Goal: Task Accomplishment & Management: Manage account settings

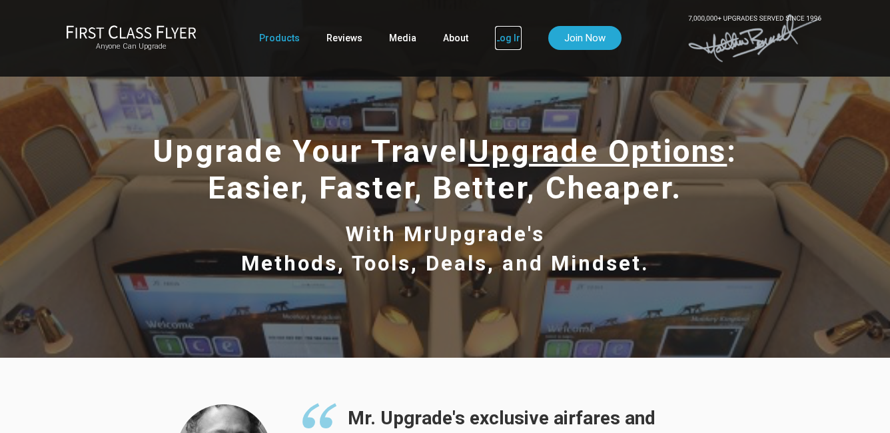
click at [495, 38] on link "Log In" at bounding box center [508, 38] width 27 height 24
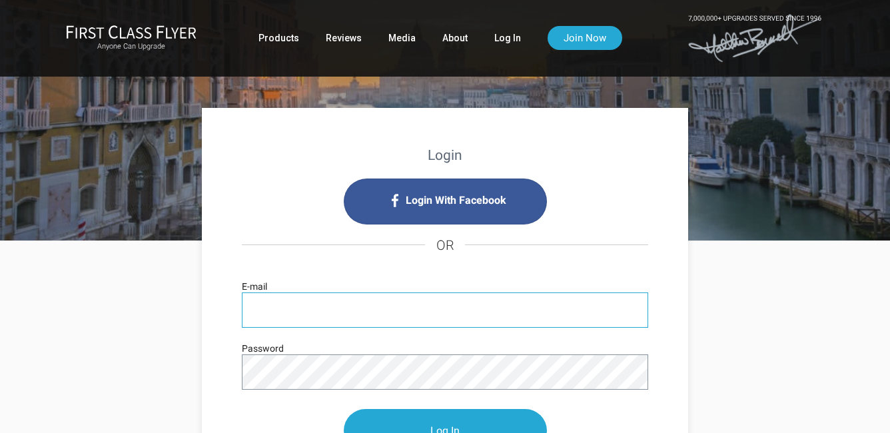
type input "[EMAIL_ADDRESS][DOMAIN_NAME]"
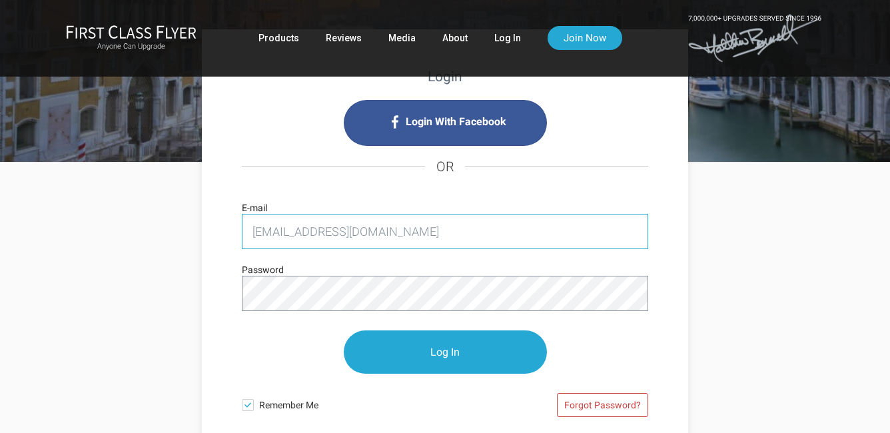
scroll to position [99, 0]
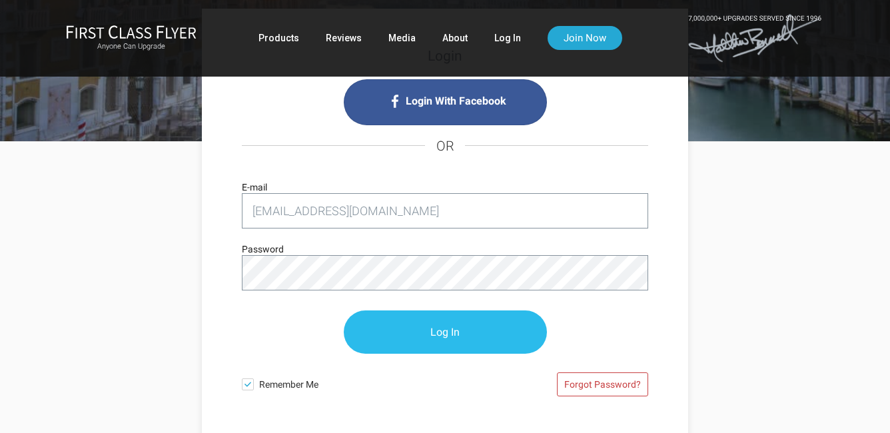
click at [416, 325] on input "Log In" at bounding box center [445, 331] width 203 height 43
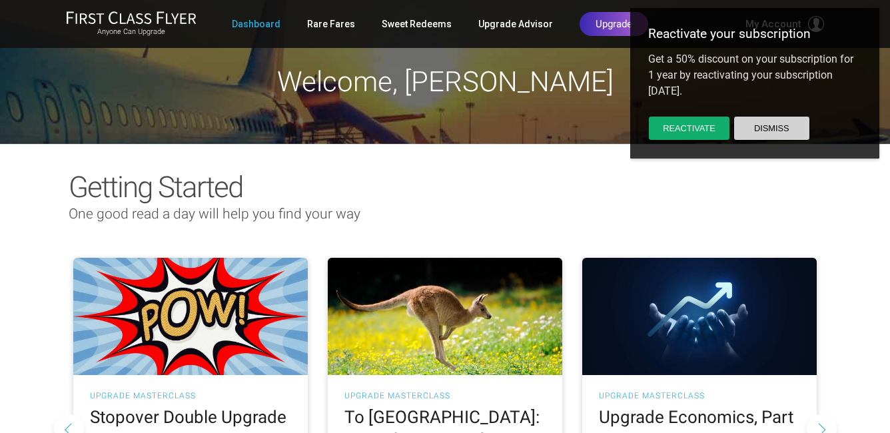
click at [758, 126] on button "Dismiss" at bounding box center [771, 128] width 77 height 25
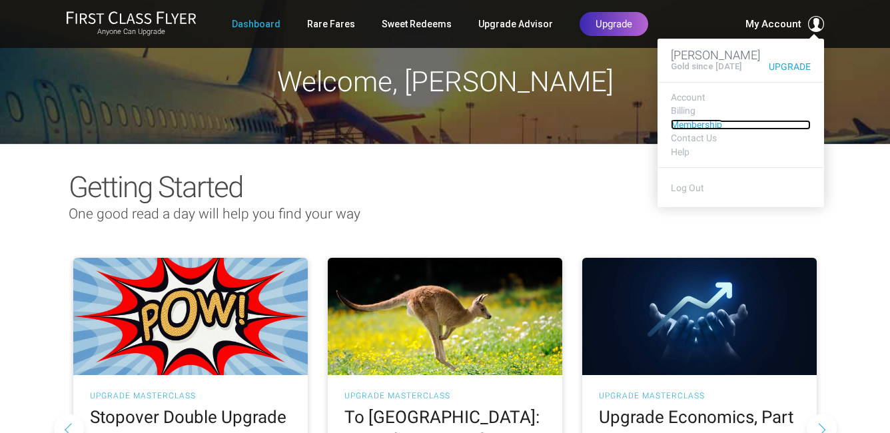
click at [694, 130] on link "Membership" at bounding box center [741, 125] width 140 height 10
click at [680, 116] on link "Billing" at bounding box center [741, 111] width 140 height 10
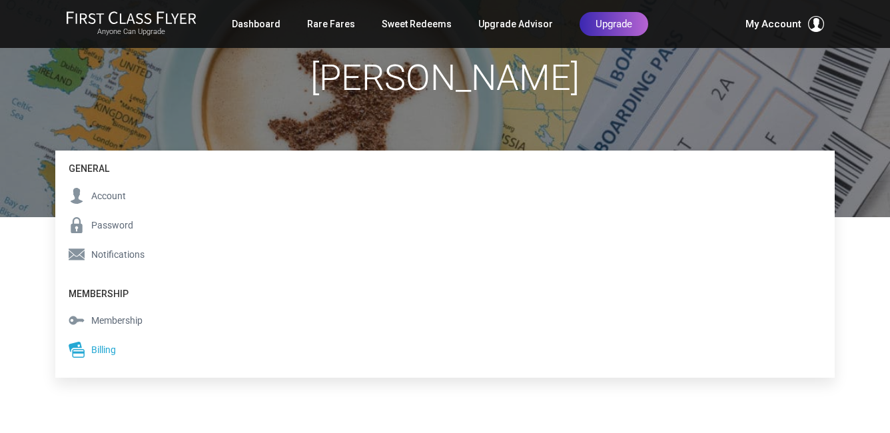
scroll to position [100, 0]
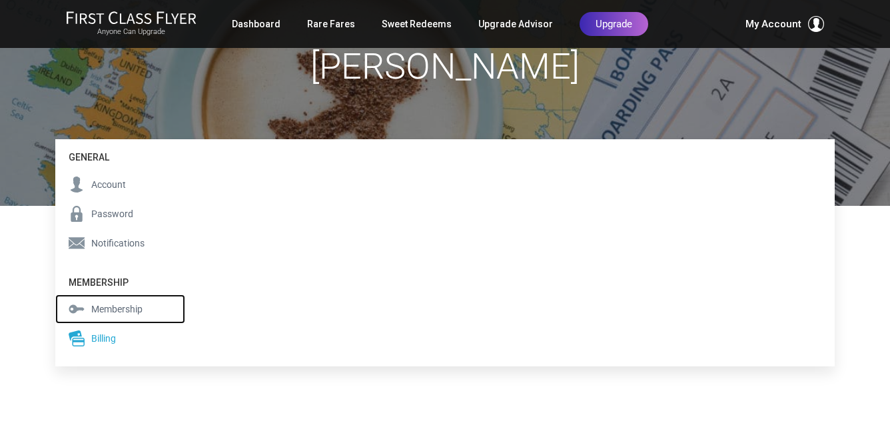
click at [121, 307] on span "Membership" at bounding box center [116, 309] width 51 height 15
click at [94, 306] on span "Membership" at bounding box center [116, 309] width 51 height 15
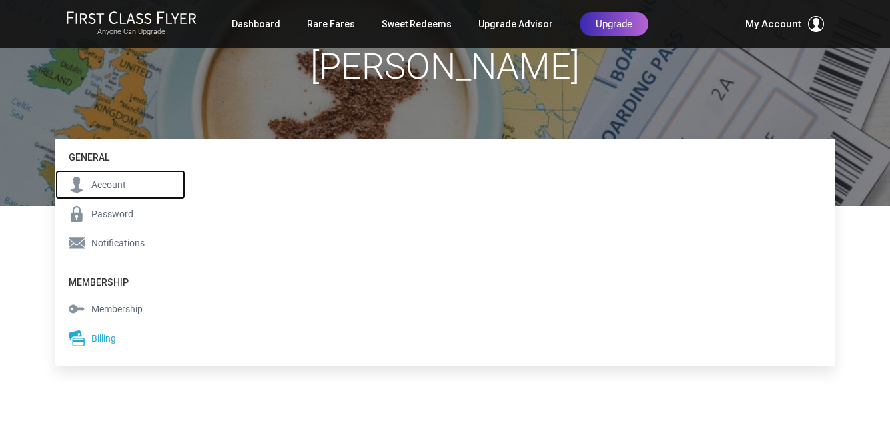
click at [94, 186] on span "Account" at bounding box center [108, 184] width 35 height 15
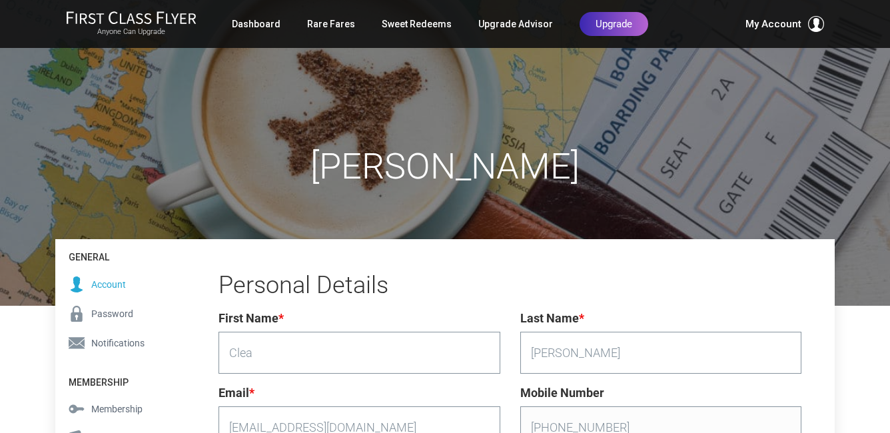
scroll to position [178, 0]
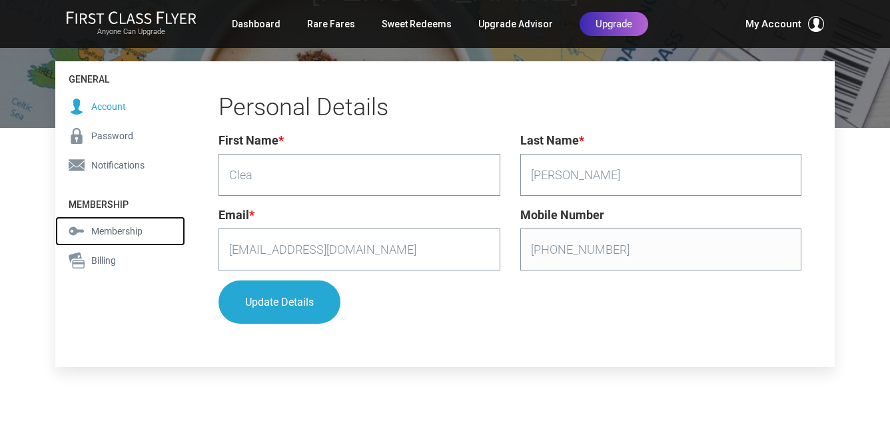
click at [112, 231] on span "Membership" at bounding box center [116, 231] width 51 height 15
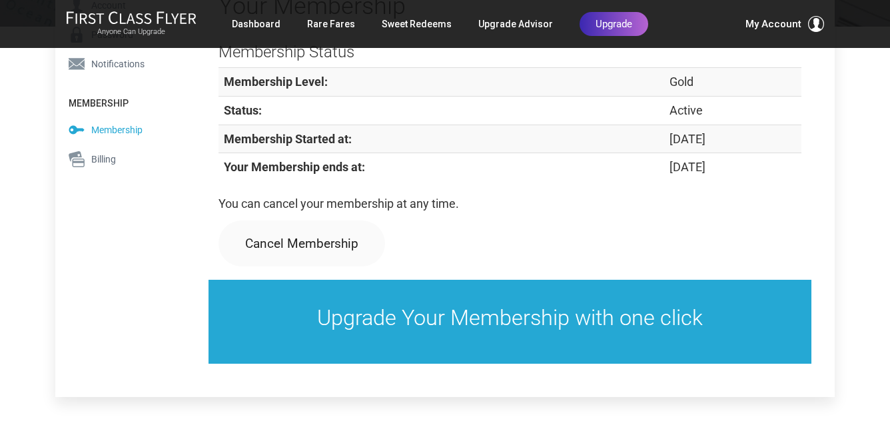
scroll to position [280, 0]
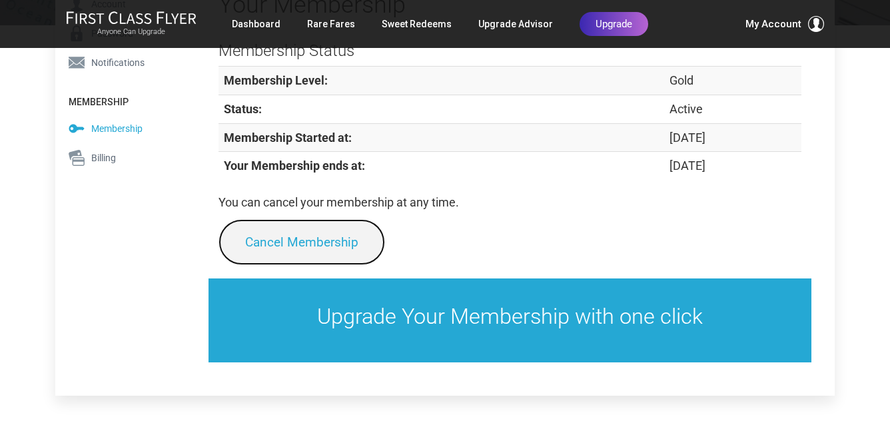
click at [282, 234] on link "Cancel Membership" at bounding box center [301, 242] width 166 height 46
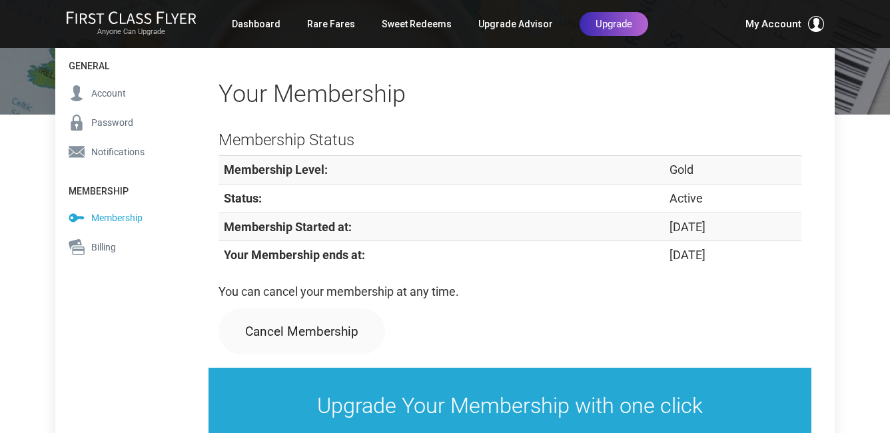
scroll to position [188, 0]
